Goal: Task Accomplishment & Management: Use online tool/utility

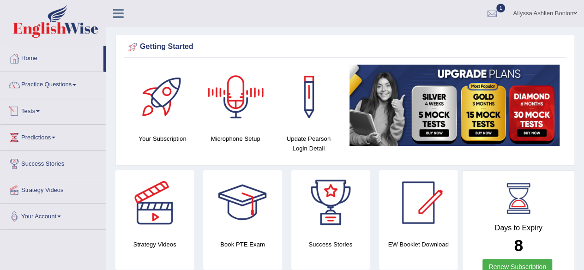
click at [48, 115] on link "Tests" at bounding box center [52, 109] width 105 height 23
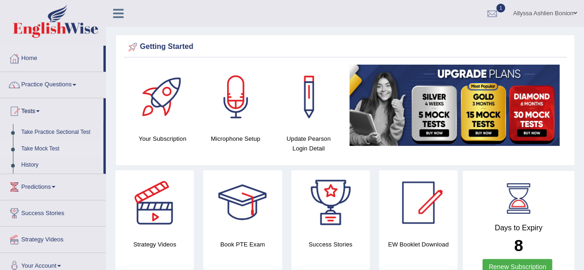
click at [42, 156] on link "Take Mock Test" at bounding box center [60, 149] width 86 height 17
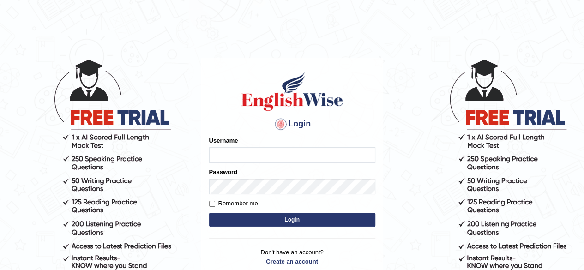
type input "allyssabonion"
click at [231, 225] on form "Please fix the following errors: Username allyssabonion Password Remember me Lo…" at bounding box center [292, 182] width 166 height 93
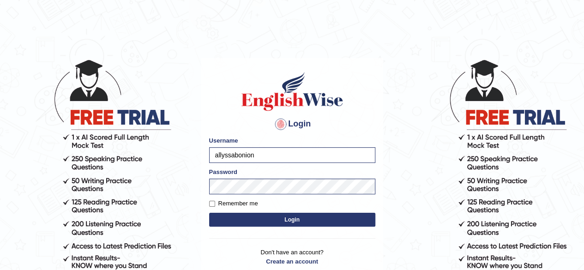
click at [231, 225] on button "Login" at bounding box center [292, 220] width 166 height 14
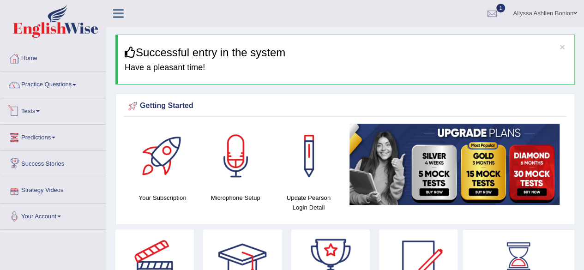
click at [45, 112] on link "Tests" at bounding box center [52, 109] width 105 height 23
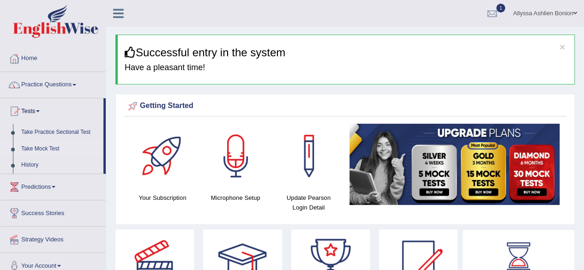
click at [28, 150] on link "Take Mock Test" at bounding box center [60, 149] width 86 height 17
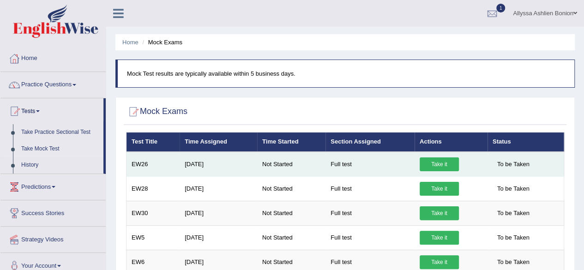
click at [426, 160] on link "Take it" at bounding box center [439, 164] width 39 height 14
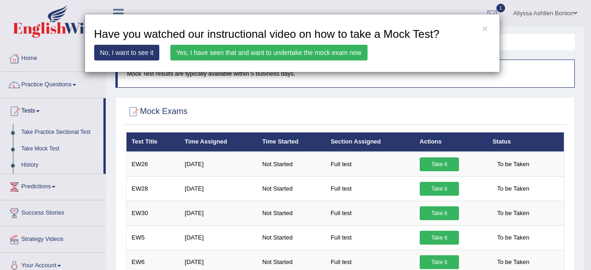
click at [292, 60] on link "Yes, I have seen that and want to undertake the mock exam now" at bounding box center [268, 53] width 197 height 16
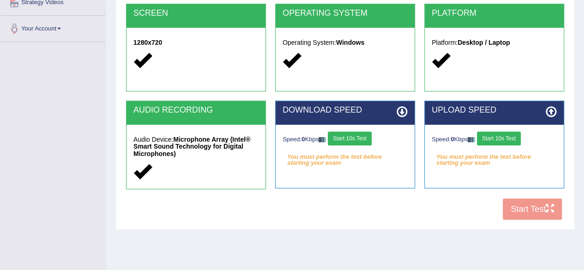
scroll to position [214, 0]
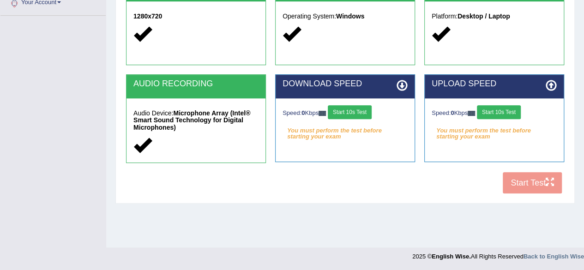
click at [349, 116] on button "Start 10s Test" at bounding box center [350, 112] width 44 height 14
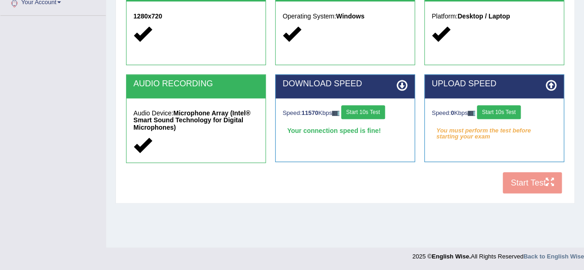
click at [494, 113] on button "Start 10s Test" at bounding box center [499, 112] width 44 height 14
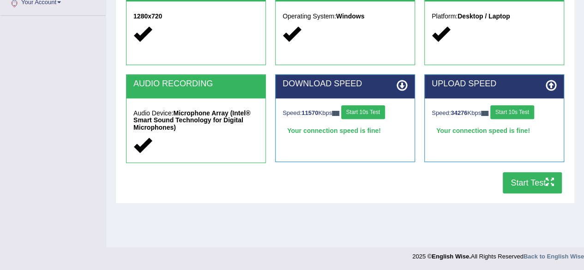
click at [516, 182] on button "Start Test" at bounding box center [532, 182] width 59 height 21
